Goal: Answer question/provide support: Answer question/provide support

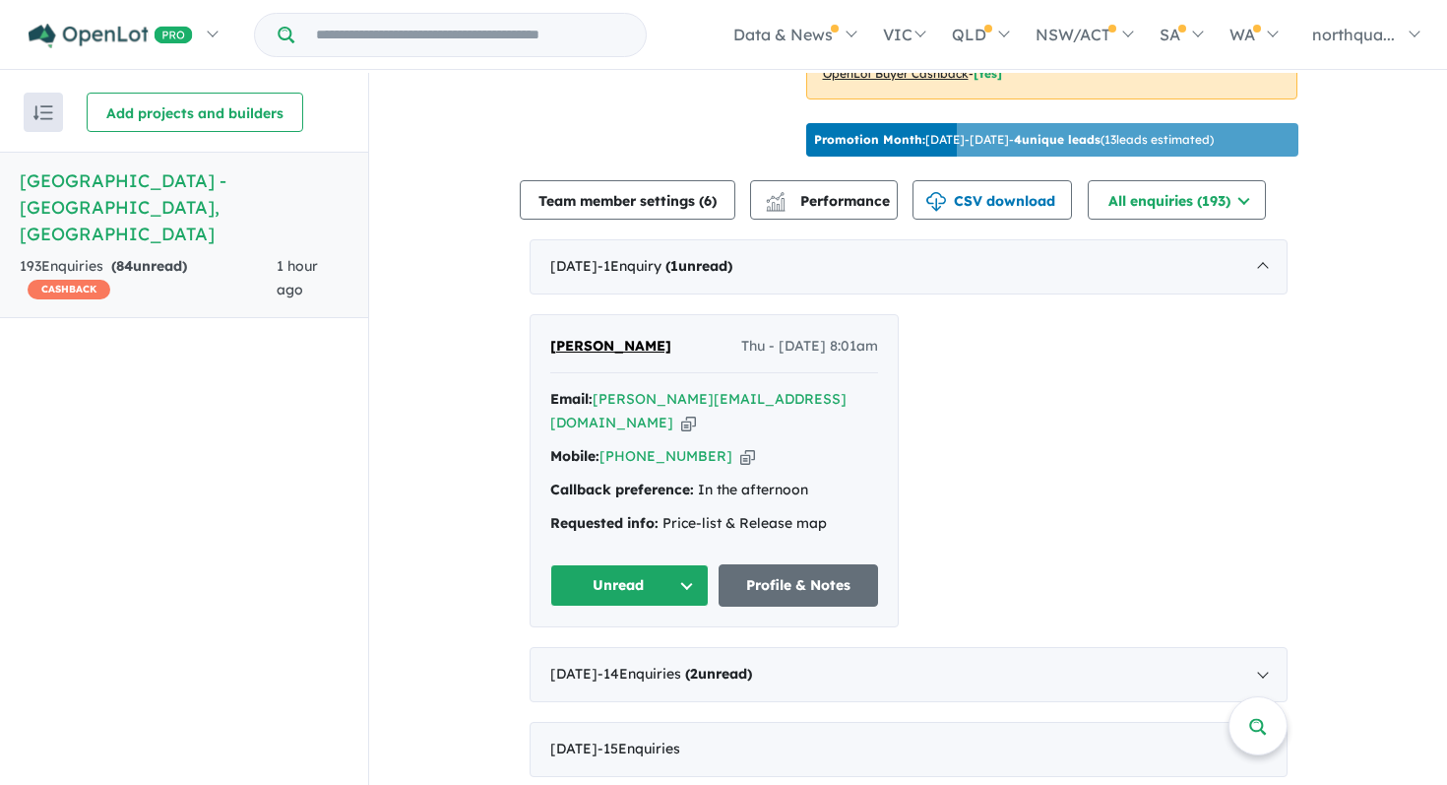
scroll to position [645, 0]
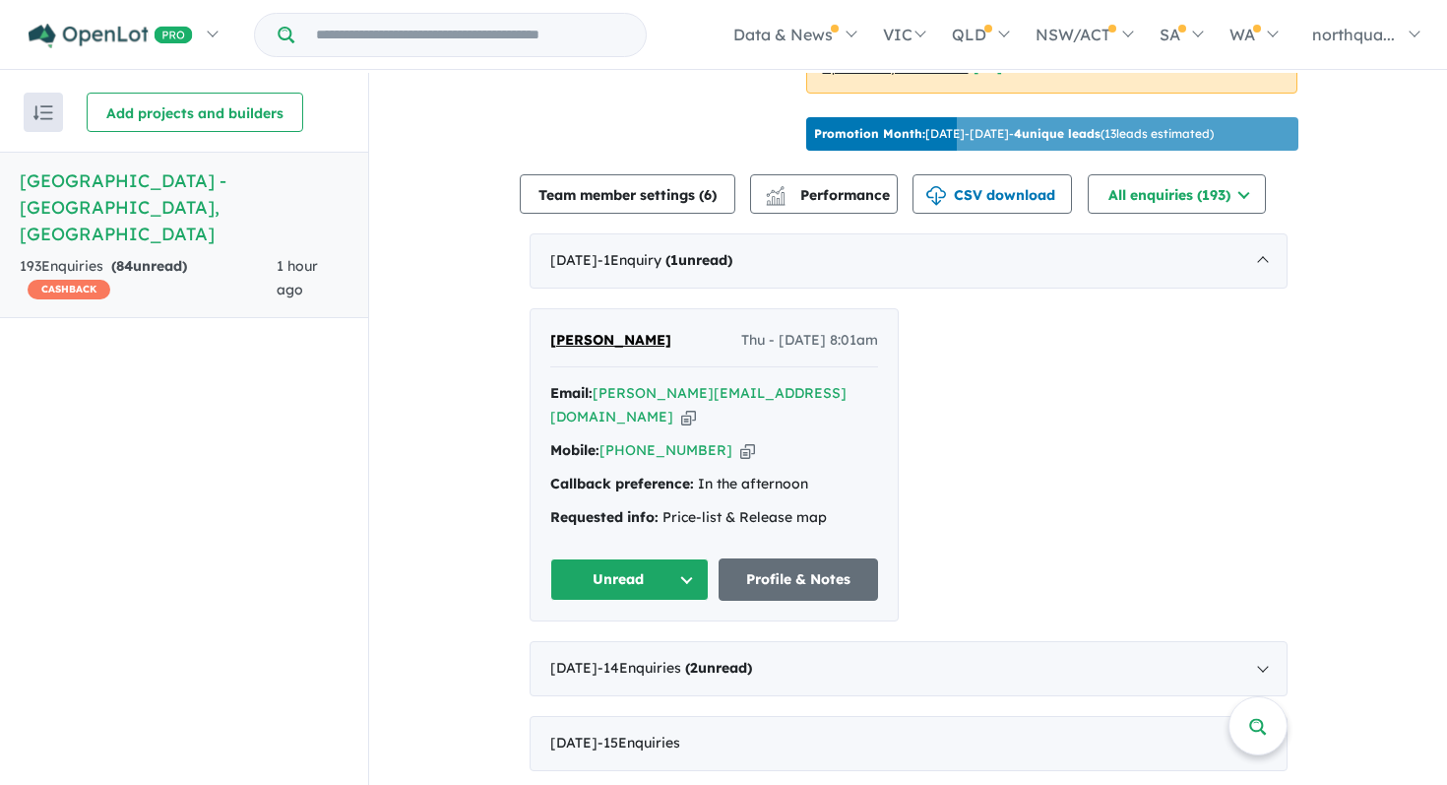
click at [602, 334] on span "[PERSON_NAME]" at bounding box center [610, 340] width 121 height 18
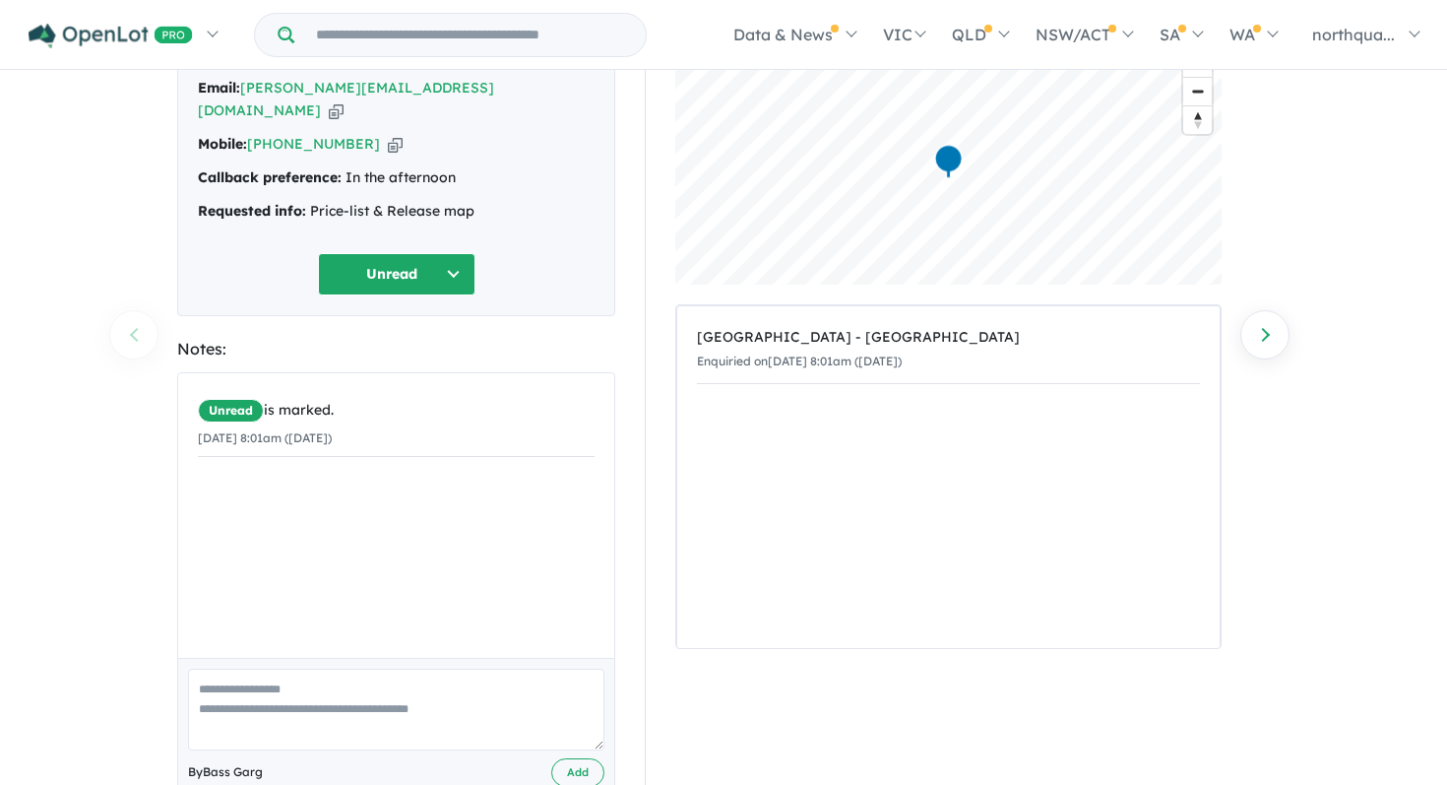
scroll to position [163, 0]
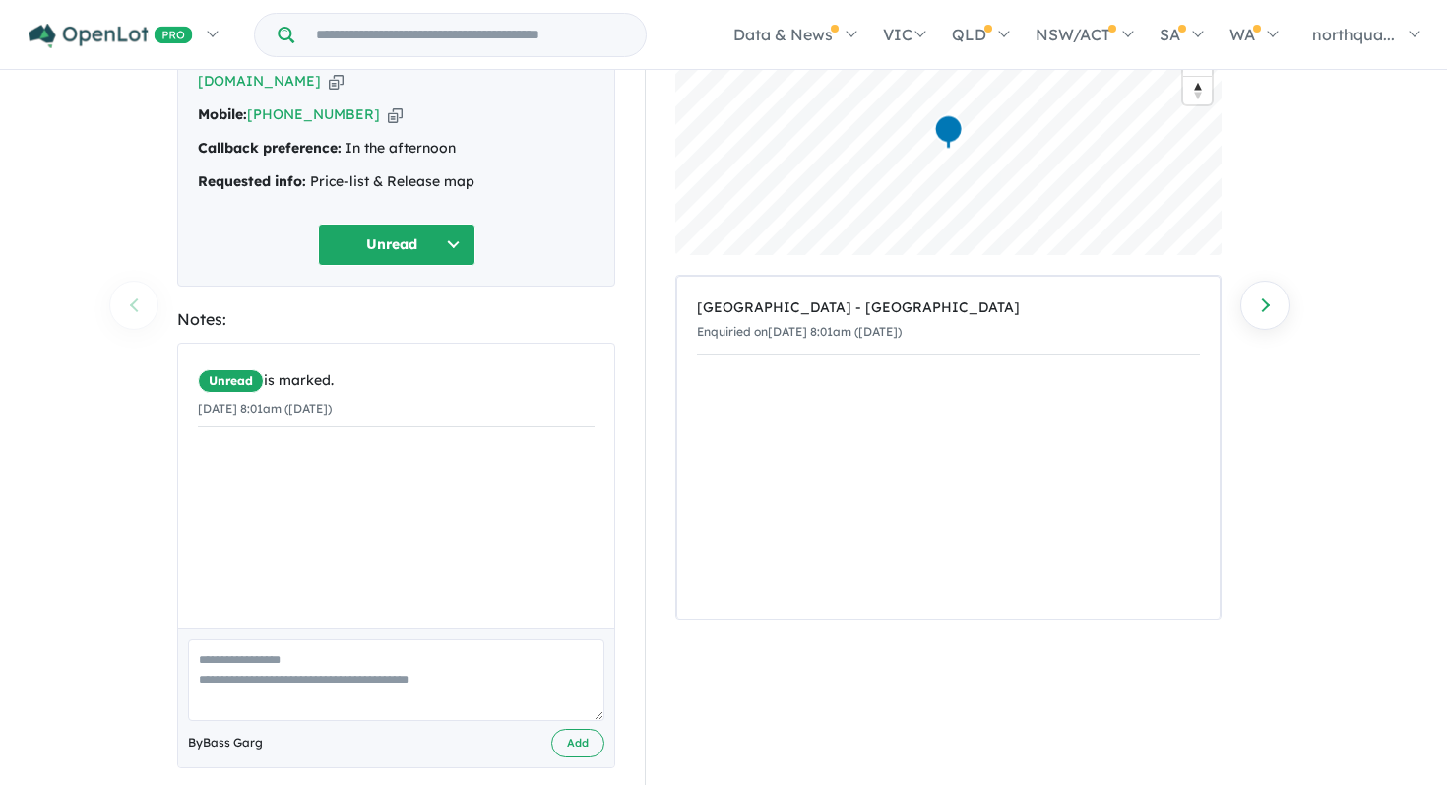
click at [365, 647] on textarea at bounding box center [396, 680] width 416 height 82
type textarea "*"
type textarea "**********"
click at [579, 729] on button "Add" at bounding box center [577, 743] width 53 height 29
